Goal: Navigation & Orientation: Find specific page/section

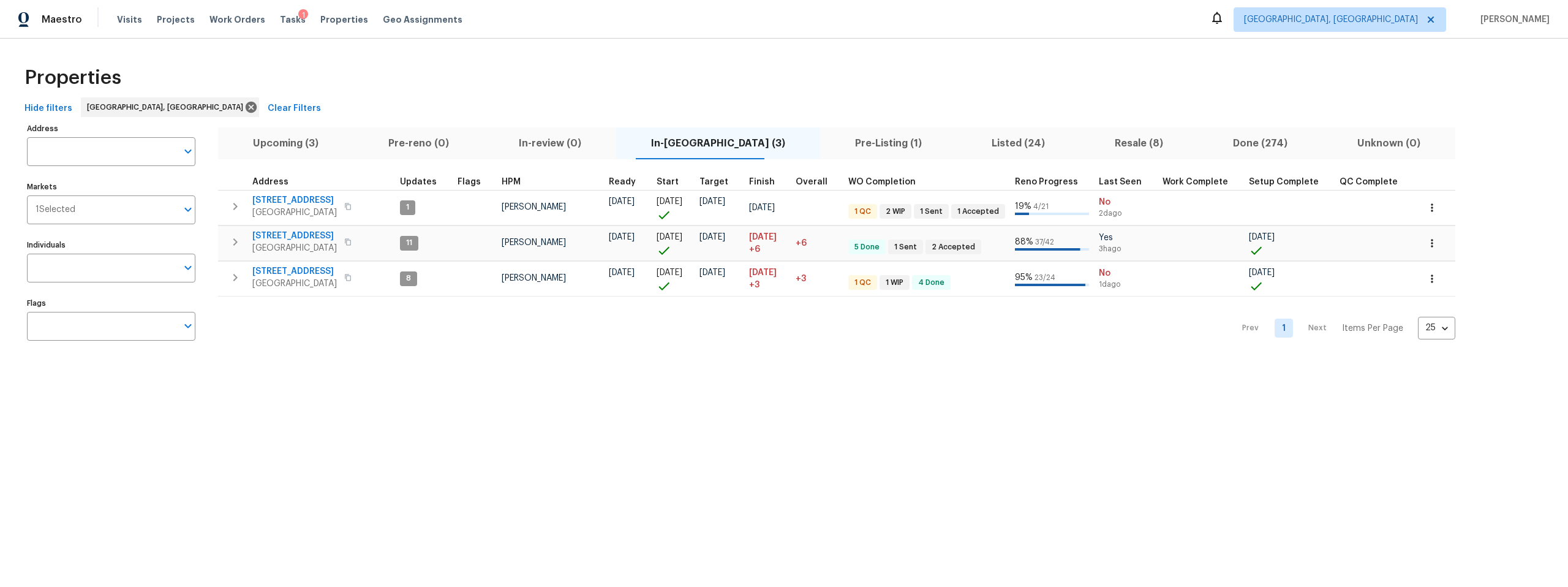
click at [974, 140] on span "Listed (24)" at bounding box center [1019, 143] width 109 height 17
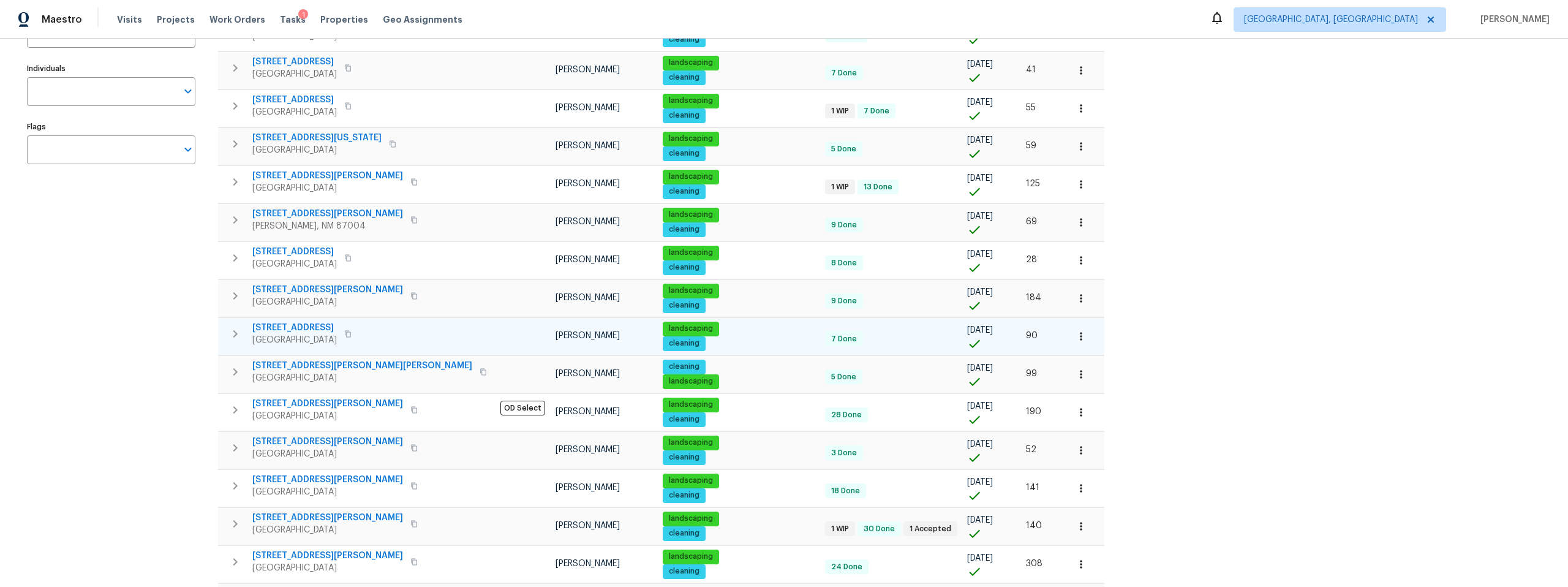
scroll to position [245, 0]
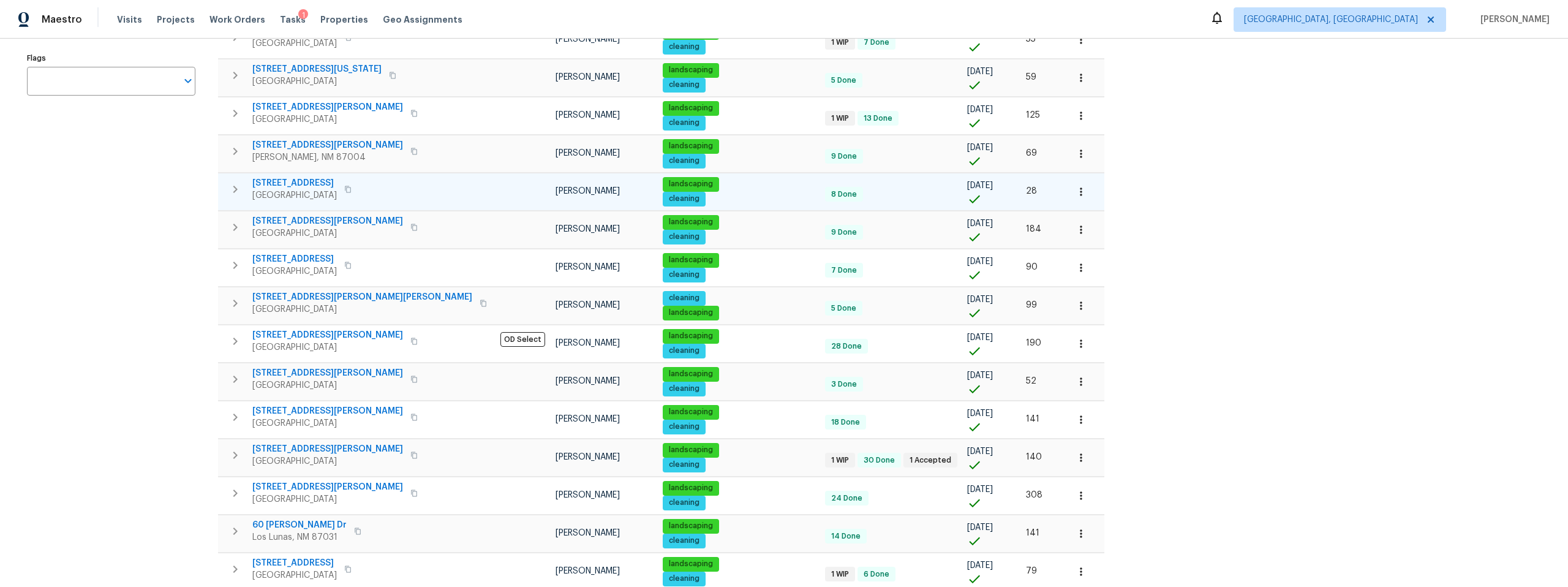
click at [285, 182] on span "[STREET_ADDRESS]" at bounding box center [294, 183] width 85 height 12
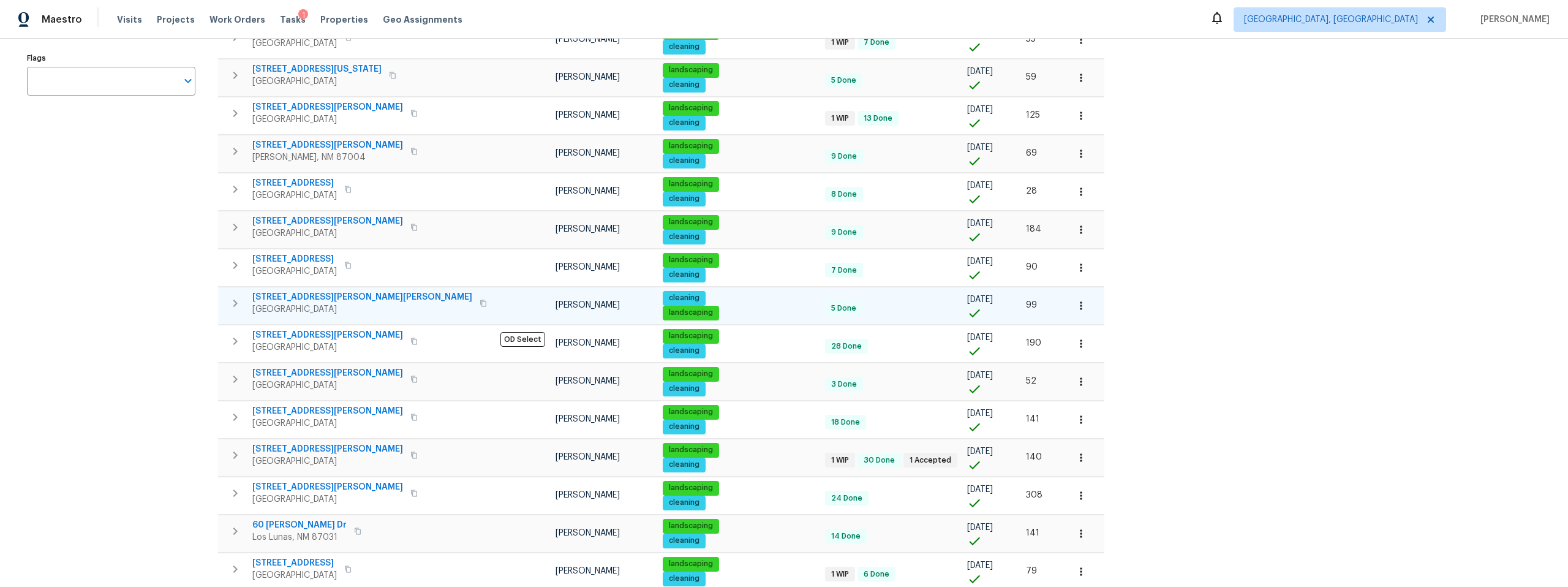
click at [302, 296] on span "3432 Morgan Meadows Dr NE" at bounding box center [363, 297] width 220 height 12
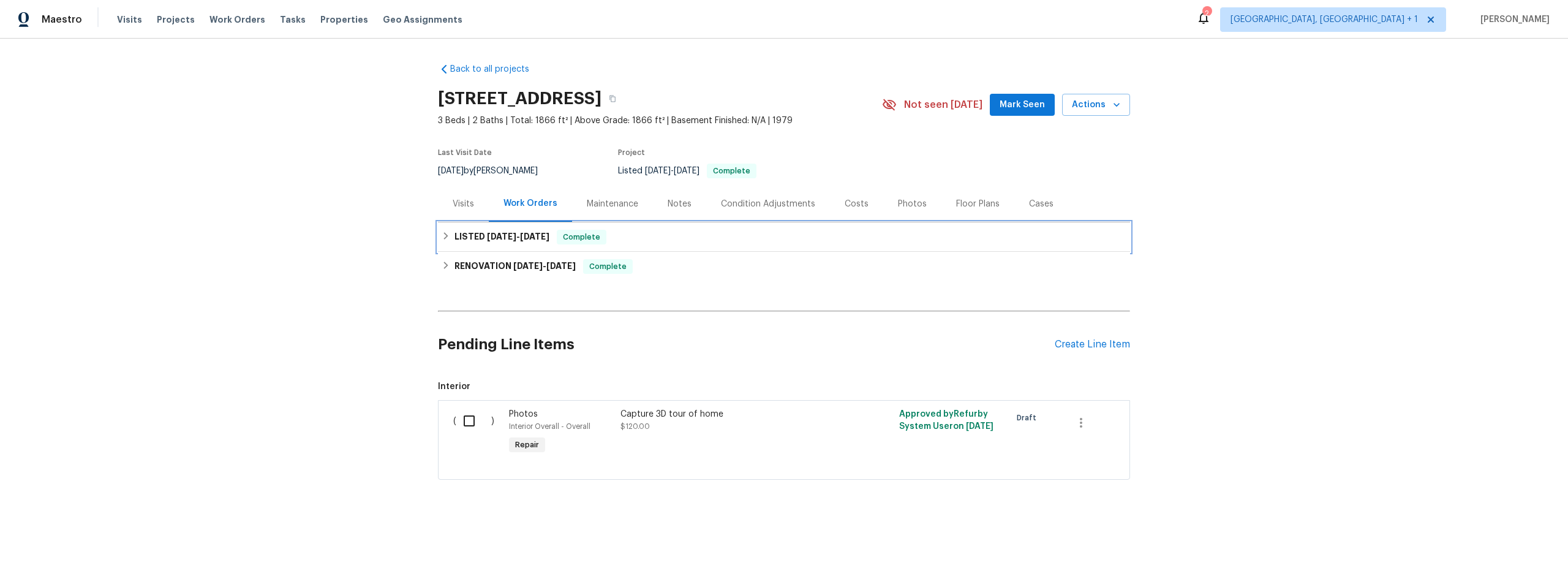
click at [444, 236] on icon at bounding box center [446, 236] width 4 height 7
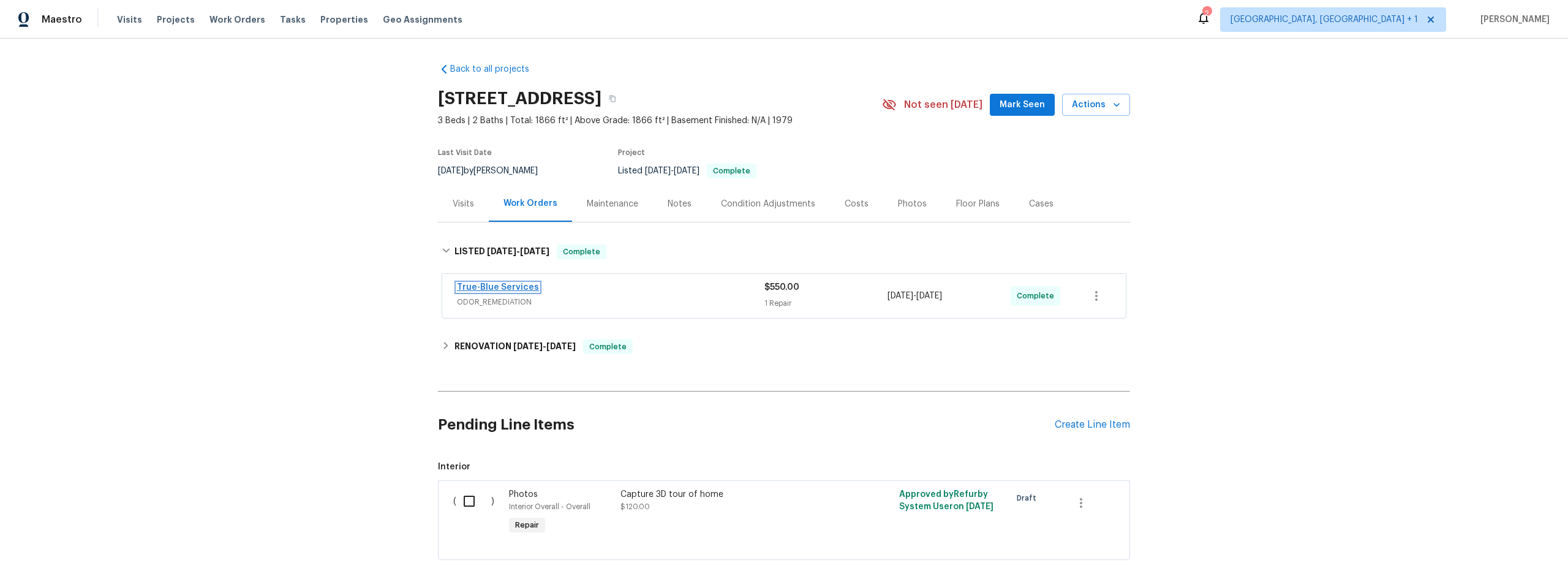
click at [478, 287] on link "True-Blue Services" at bounding box center [498, 287] width 82 height 9
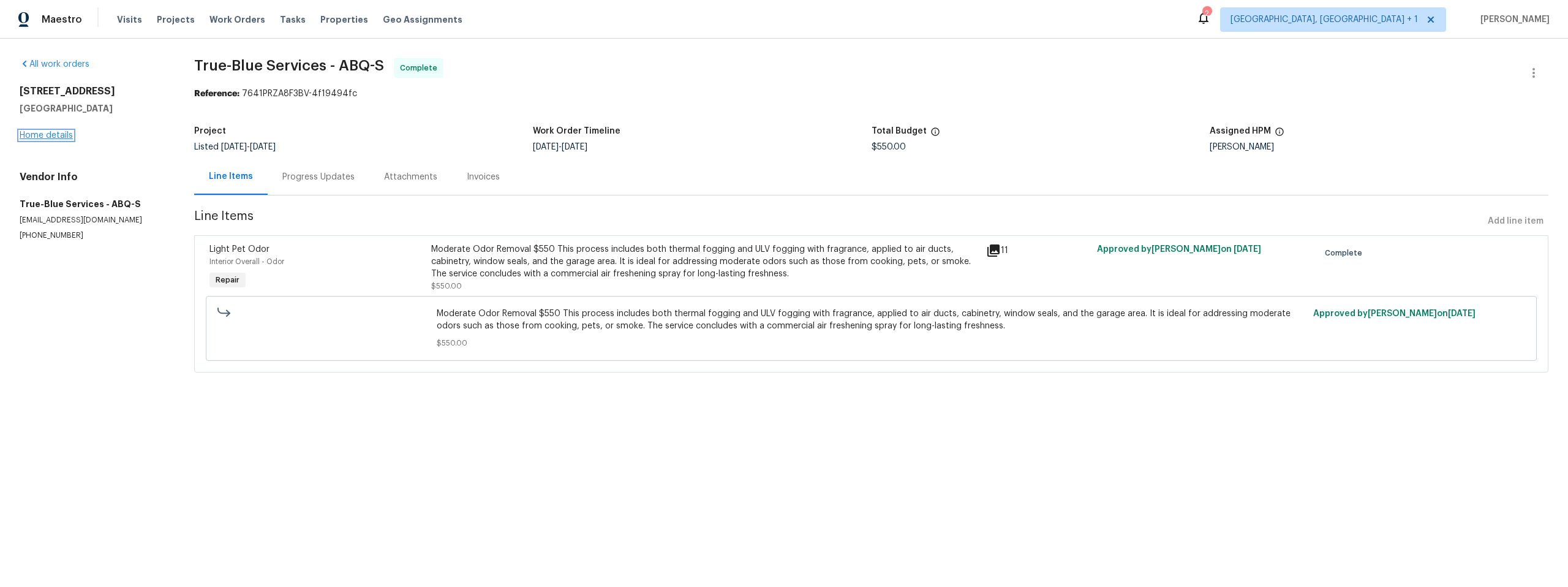
click at [59, 135] on link "Home details" at bounding box center [46, 135] width 54 height 9
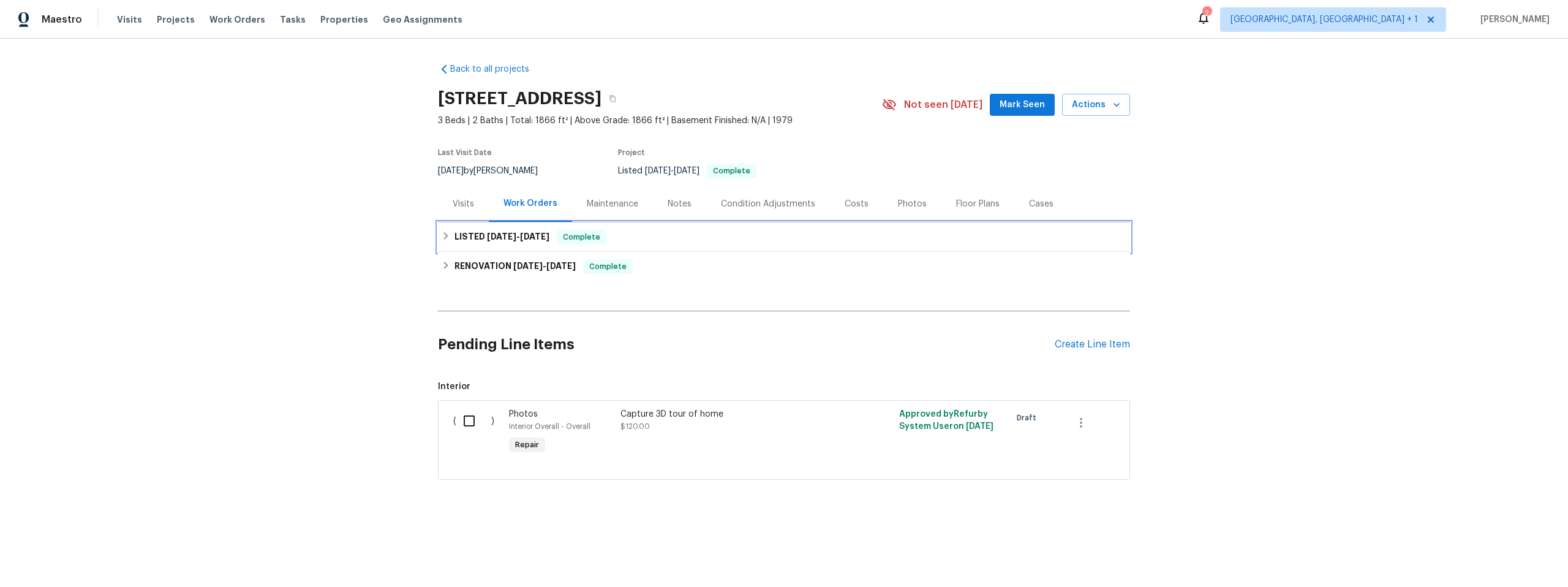
click at [441, 236] on icon at bounding box center [446, 236] width 9 height 9
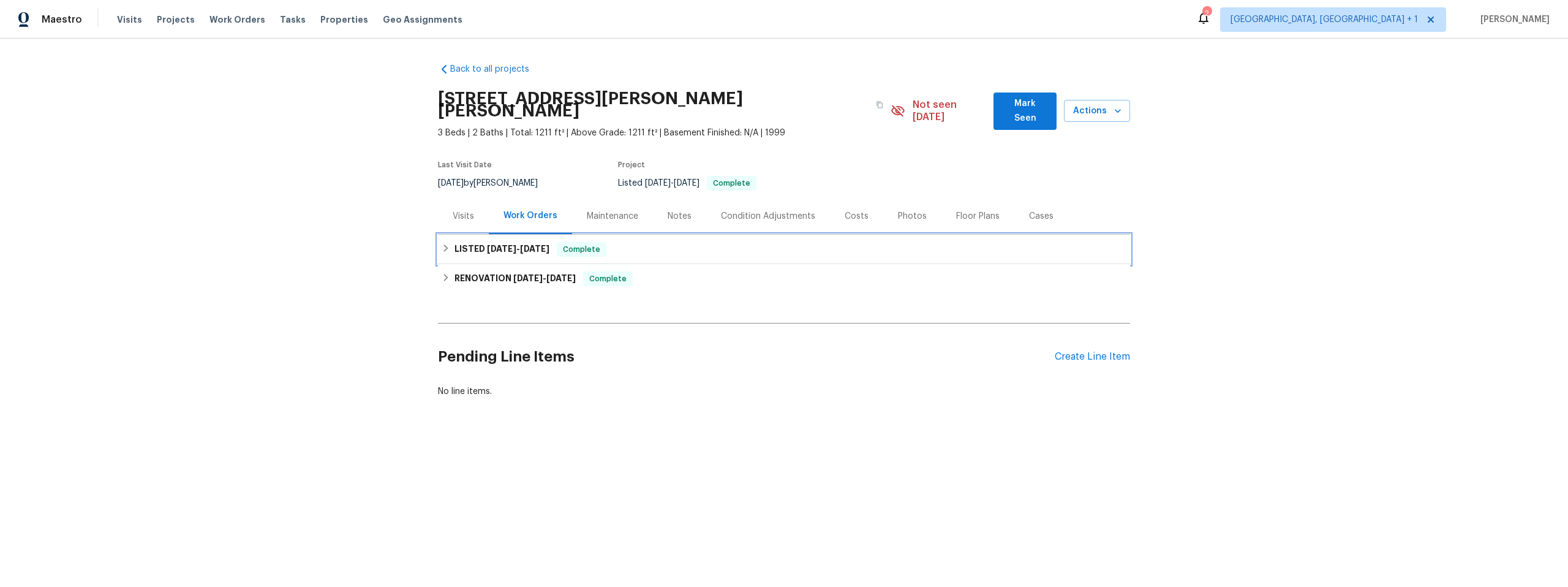
click at [441, 245] on icon at bounding box center [446, 248] width 9 height 9
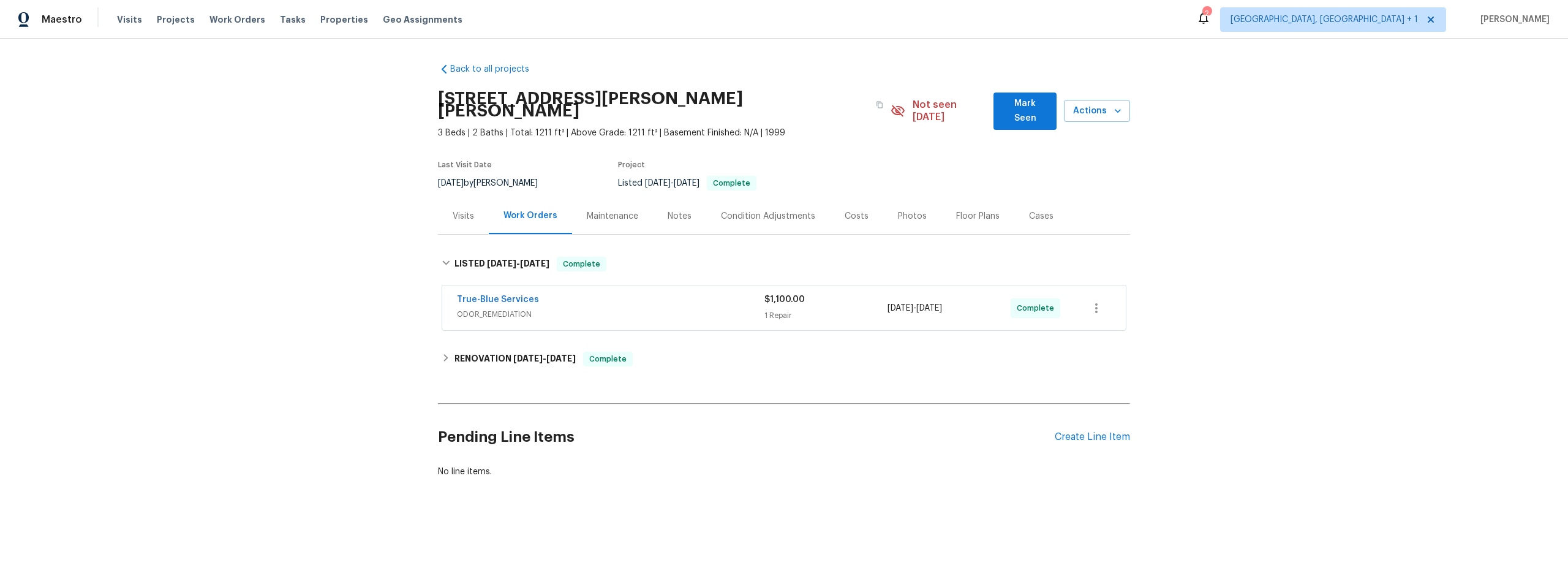
click at [335, 311] on div "Back to all projects [STREET_ADDRESS][PERSON_NAME][PERSON_NAME] 3 Beds | 2 Bath…" at bounding box center [784, 300] width 1568 height 523
click at [326, 324] on div "Back to all projects [STREET_ADDRESS][PERSON_NAME][PERSON_NAME] 3 Beds | 2 Bath…" at bounding box center [784, 300] width 1568 height 523
